Goal: Check status: Check status

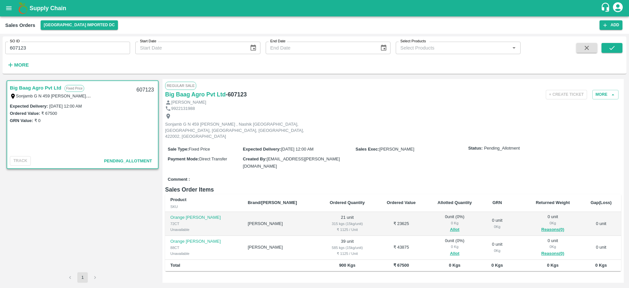
click at [1, 48] on div "SO ID 607123 SO ID Start Date Start Date End Date End Date Select Products Sele…" at bounding box center [314, 161] width 629 height 254
drag, startPoint x: 45, startPoint y: 46, endPoint x: 8, endPoint y: 52, distance: 37.5
click at [8, 52] on input "607123" at bounding box center [67, 48] width 125 height 12
paste input "text"
type input "606250"
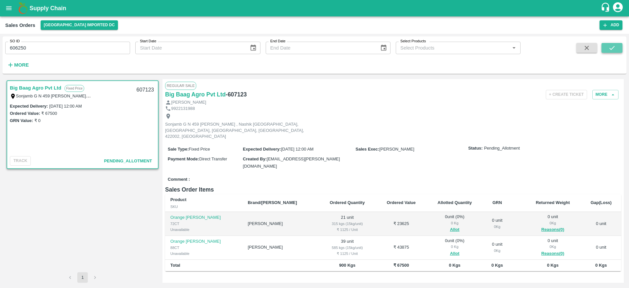
click at [620, 47] on button "submit" at bounding box center [611, 48] width 21 height 10
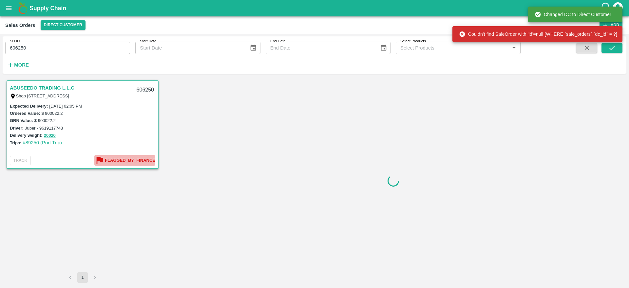
click at [144, 162] on b "Flagged_By_Finance" at bounding box center [130, 161] width 50 height 8
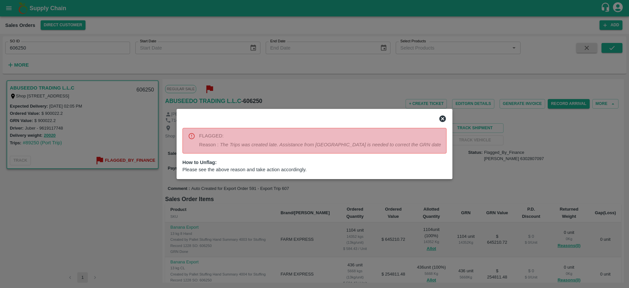
click at [194, 202] on div at bounding box center [314, 144] width 629 height 288
